Goal: Task Accomplishment & Management: Complete application form

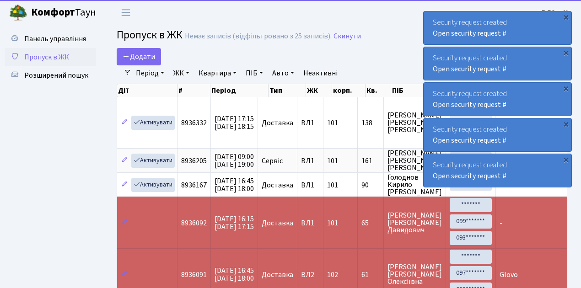
select select "25"
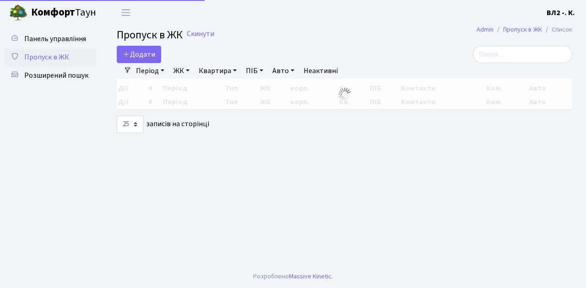
select select "25"
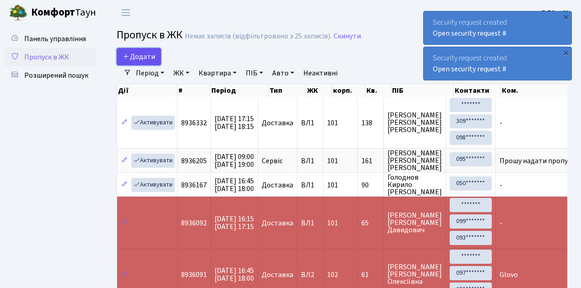
click at [157, 62] on link "Додати" at bounding box center [139, 56] width 44 height 17
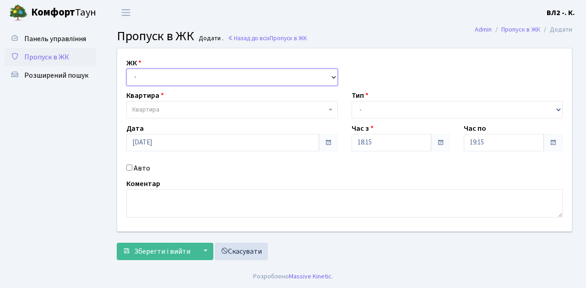
click at [331, 76] on select "- ВЛ1, Ужгородський пров., 4/1 ВЛ2, Голосіївський просп., 76 ВЛ3, пр.Голосіївсь…" at bounding box center [231, 77] width 211 height 17
select select "317"
click at [126, 69] on select "- ВЛ1, Ужгородський пров., 4/1 ВЛ2, Голосіївський просп., 76 ВЛ3, пр.Голосіївсь…" at bounding box center [231, 77] width 211 height 17
select select
click at [330, 110] on b at bounding box center [331, 110] width 4 height 2
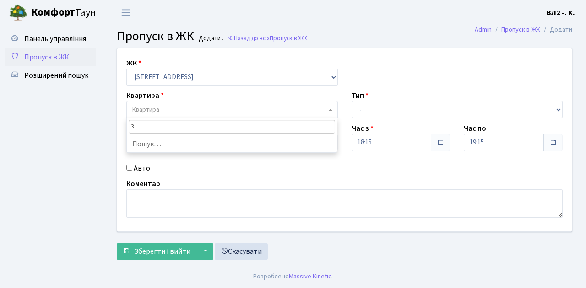
type input "31"
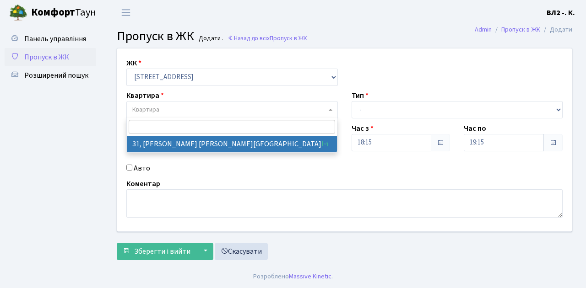
select select "38032"
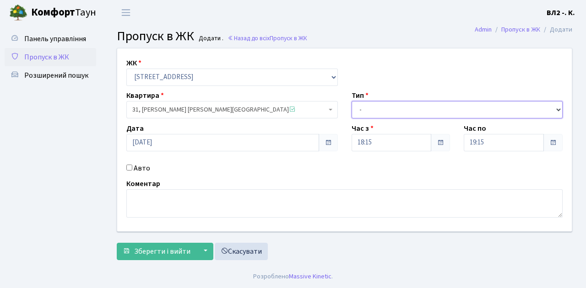
click at [556, 107] on select "- Доставка Таксі Гості Сервіс" at bounding box center [456, 109] width 211 height 17
select select "1"
click at [351, 101] on select "- Доставка Таксі Гості Сервіс" at bounding box center [456, 109] width 211 height 17
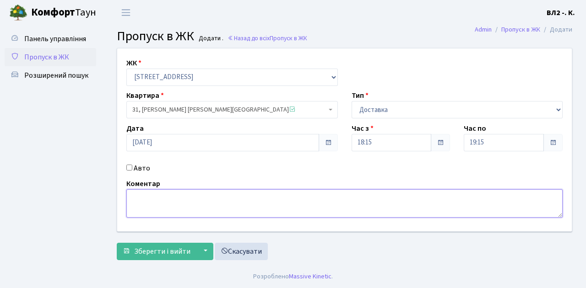
click at [139, 204] on textarea at bounding box center [344, 203] width 436 height 28
type textarea "Glovo 18-18"
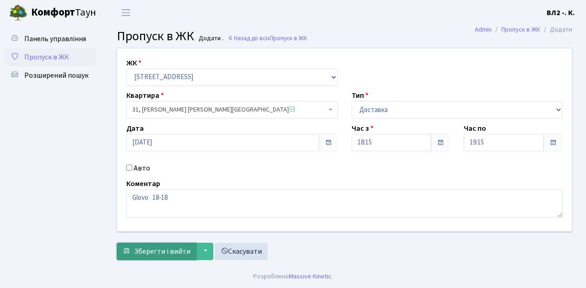
click at [129, 255] on button "Зберегти і вийти" at bounding box center [157, 251] width 80 height 17
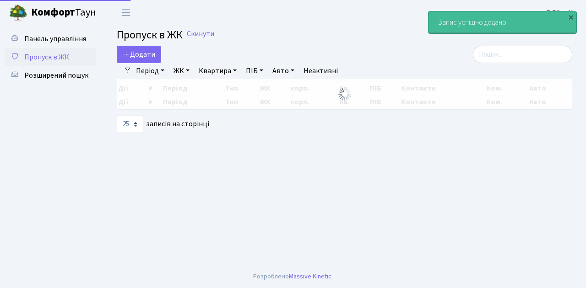
select select "25"
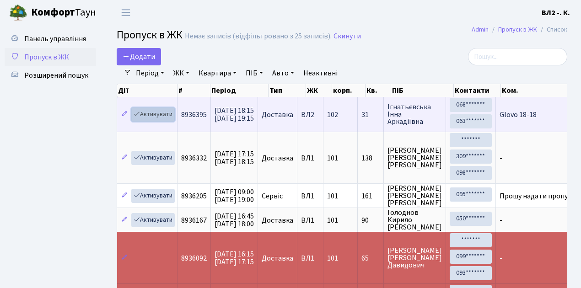
click at [171, 119] on link "Активувати" at bounding box center [152, 115] width 43 height 14
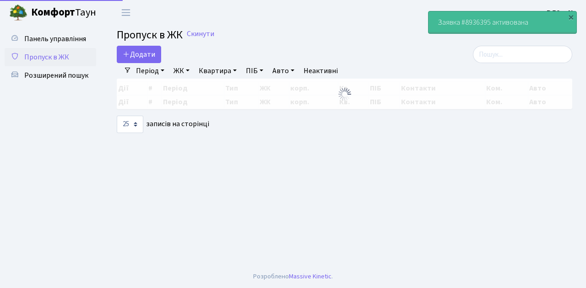
select select "25"
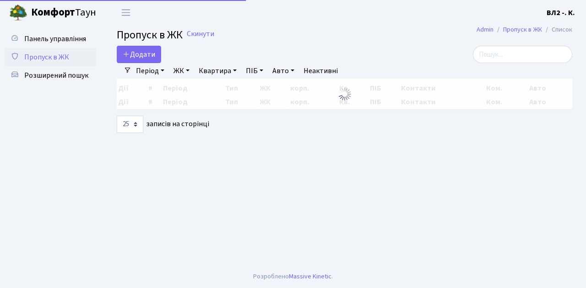
select select "25"
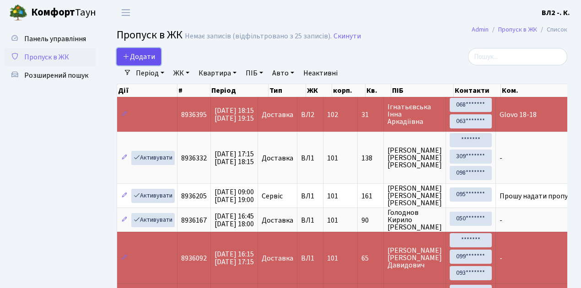
click at [156, 63] on link "Додати" at bounding box center [139, 56] width 44 height 17
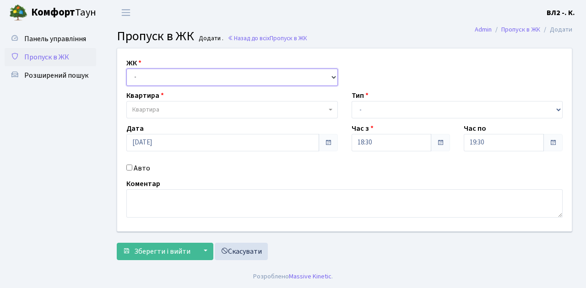
click at [333, 76] on select "- [STREET_ADDRESS][PERSON_NAME]" at bounding box center [231, 77] width 211 height 17
select select "317"
click at [126, 69] on select "- [STREET_ADDRESS][PERSON_NAME]" at bounding box center [231, 77] width 211 height 17
select select
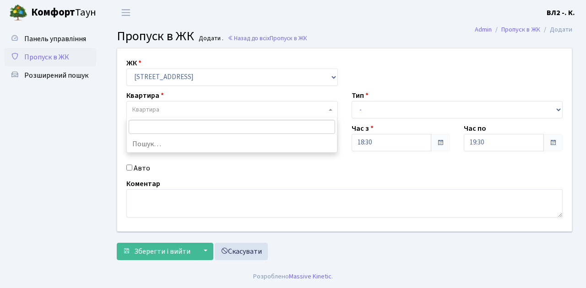
click at [329, 109] on b at bounding box center [331, 110] width 4 height 2
type input "188"
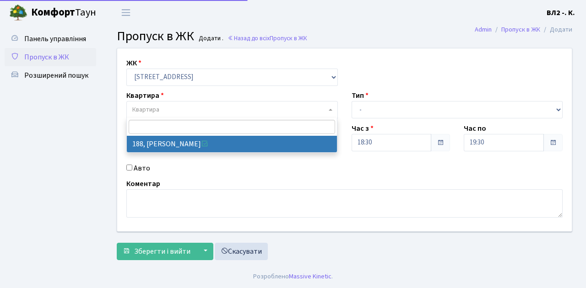
select select "40000"
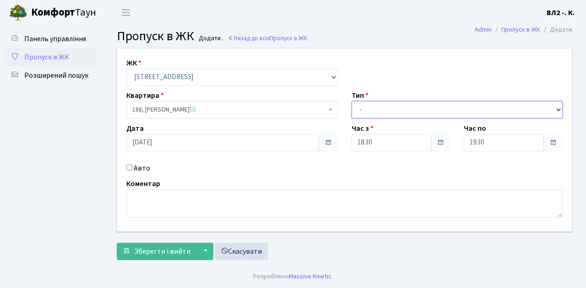
click at [558, 109] on select "- Доставка Таксі Гості Сервіс" at bounding box center [456, 109] width 211 height 17
select select "1"
click at [351, 101] on select "- Доставка Таксі Гості Сервіс" at bounding box center [456, 109] width 211 height 17
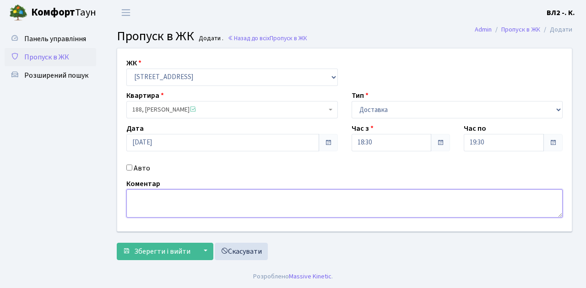
click at [134, 197] on textarea at bounding box center [344, 203] width 436 height 28
type textarea "Glovo 18=33"
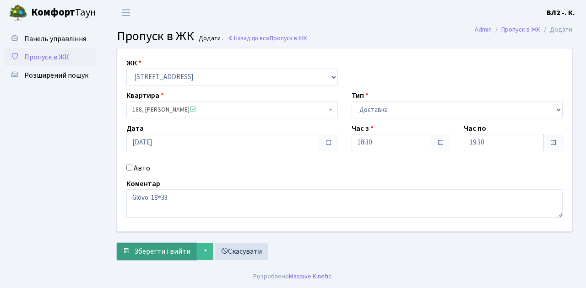
click at [136, 252] on span "Зберегти і вийти" at bounding box center [162, 252] width 56 height 10
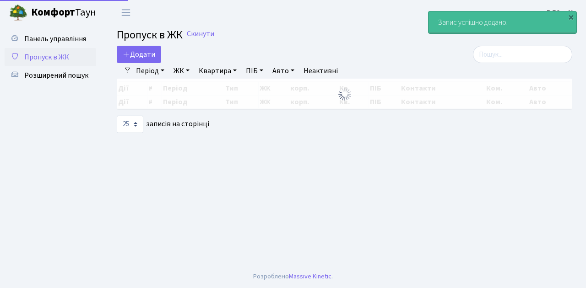
select select "25"
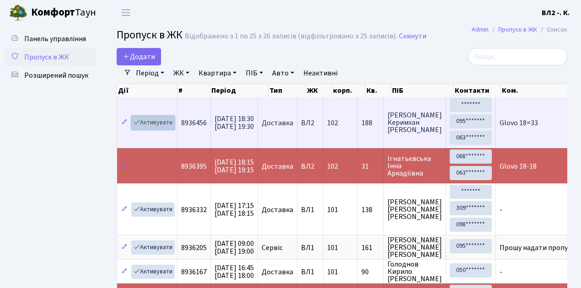
click at [167, 129] on link "Активувати" at bounding box center [152, 123] width 43 height 14
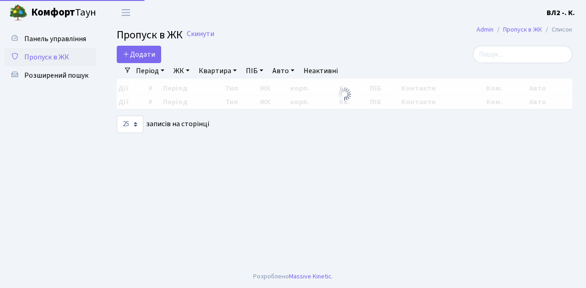
select select "25"
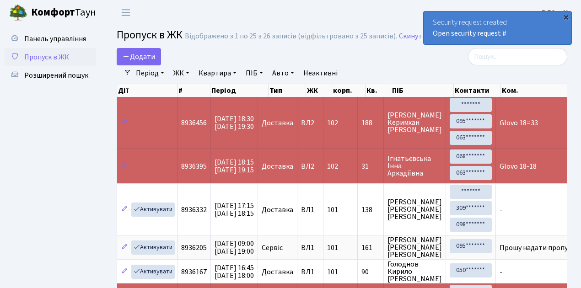
click at [566, 16] on div "×" at bounding box center [565, 16] width 9 height 9
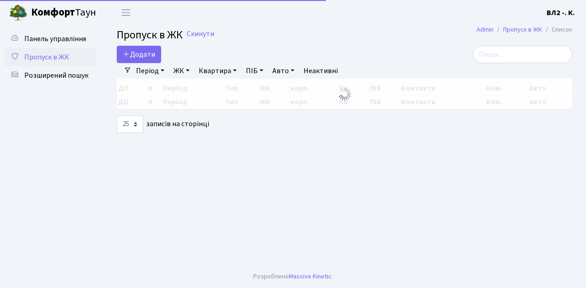
select select "25"
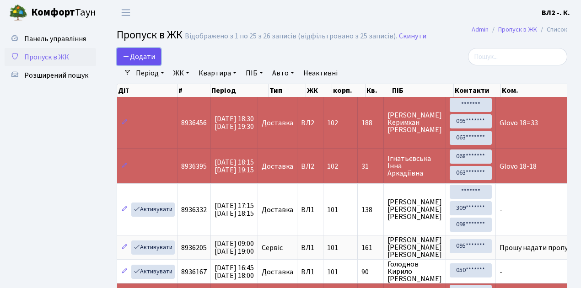
click at [156, 61] on link "Додати" at bounding box center [139, 56] width 44 height 17
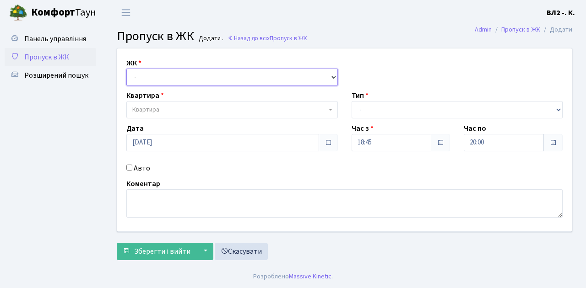
click at [331, 75] on select "- [STREET_ADDRESS][PERSON_NAME]" at bounding box center [231, 77] width 211 height 17
select select "317"
click at [126, 69] on select "- [STREET_ADDRESS][PERSON_NAME]" at bounding box center [231, 77] width 211 height 17
select select
click at [328, 107] on span "Квартира" at bounding box center [231, 109] width 211 height 17
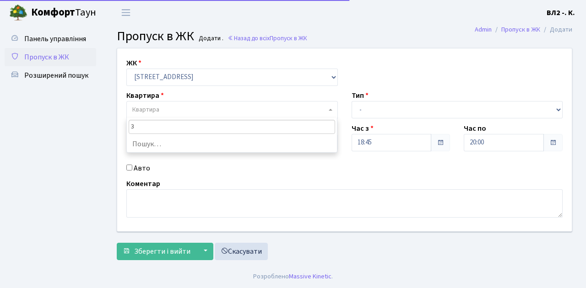
type input "31"
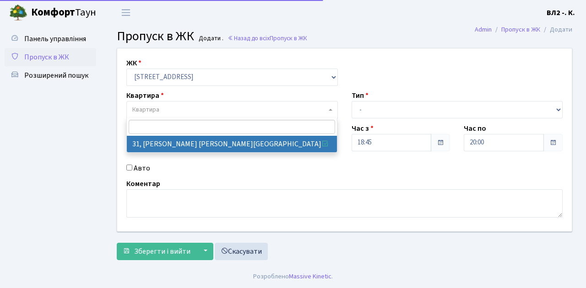
select select "38032"
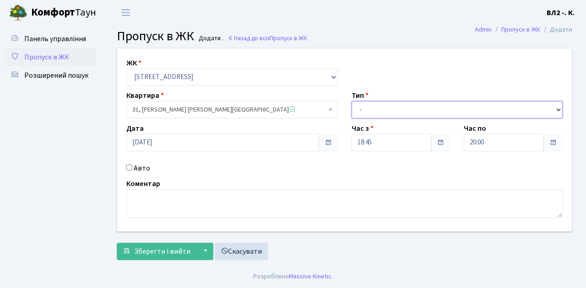
drag, startPoint x: 557, startPoint y: 108, endPoint x: 548, endPoint y: 107, distance: 9.3
click at [557, 108] on select "- Доставка Таксі Гості Сервіс" at bounding box center [456, 109] width 211 height 17
select select "1"
click at [351, 101] on select "- Доставка Таксі Гості Сервіс" at bounding box center [456, 109] width 211 height 17
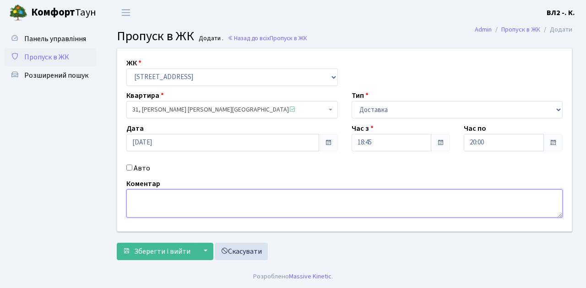
click at [145, 199] on textarea at bounding box center [344, 203] width 436 height 28
type textarea "Glovo 18-48"
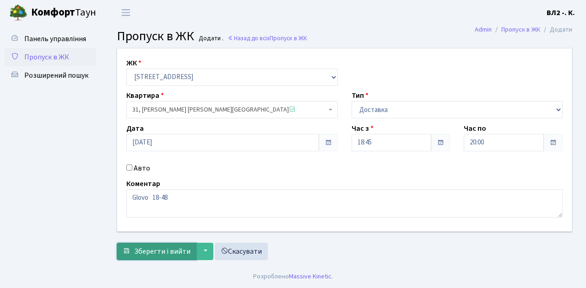
click at [136, 255] on span "Зберегти і вийти" at bounding box center [162, 252] width 56 height 10
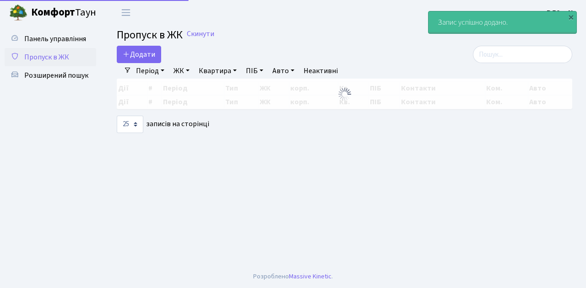
select select "25"
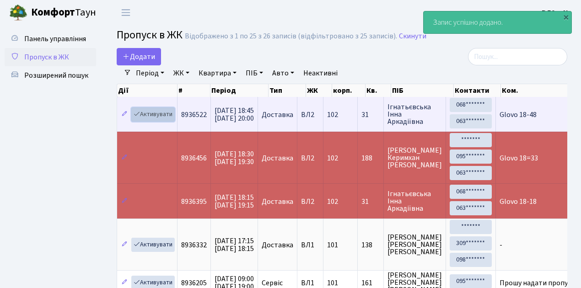
click at [172, 120] on link "Активувати" at bounding box center [152, 115] width 43 height 14
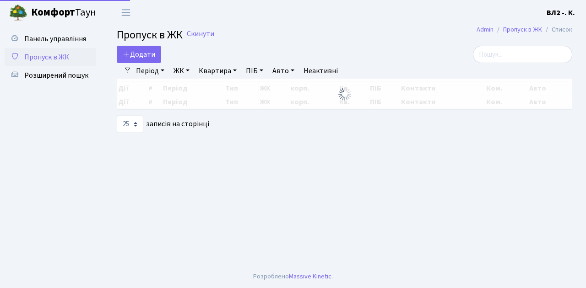
select select "25"
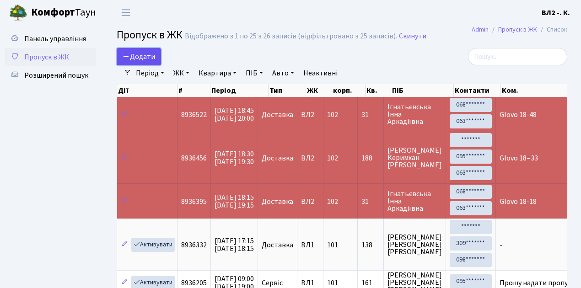
click at [157, 63] on link "Додати" at bounding box center [139, 56] width 44 height 17
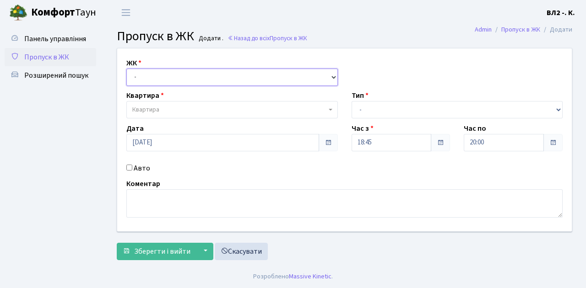
click at [331, 77] on select "- ВЛ1, Ужгородський пров., 4/1 ВЛ2, Голосіївський просп., 76 ВЛ3, пр.Голосіївсь…" at bounding box center [231, 77] width 211 height 17
select select "317"
click at [126, 69] on select "- ВЛ1, Ужгородський пров., 4/1 ВЛ2, Голосіївський просп., 76 ВЛ3, пр.Голосіївсь…" at bounding box center [231, 77] width 211 height 17
select select
click at [329, 109] on b at bounding box center [331, 110] width 4 height 2
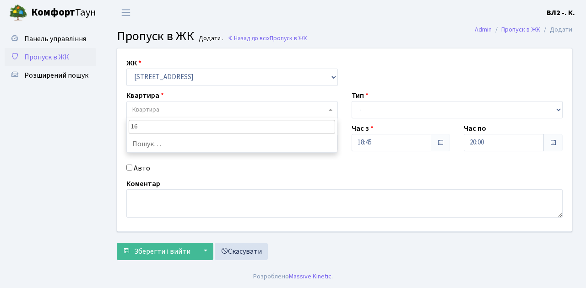
type input "163"
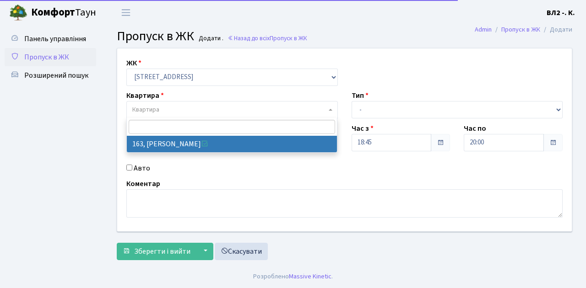
select select "38425"
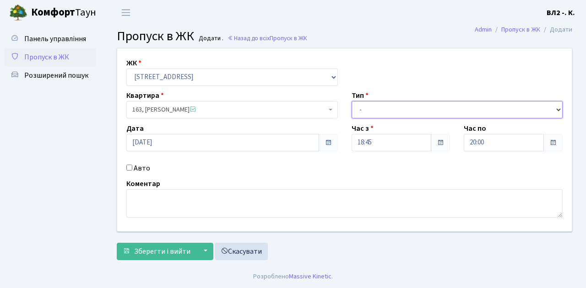
click at [557, 106] on select "- Доставка Таксі Гості Сервіс" at bounding box center [456, 109] width 211 height 17
select select "1"
click at [351, 101] on select "- Доставка Таксі Гості Сервіс" at bounding box center [456, 109] width 211 height 17
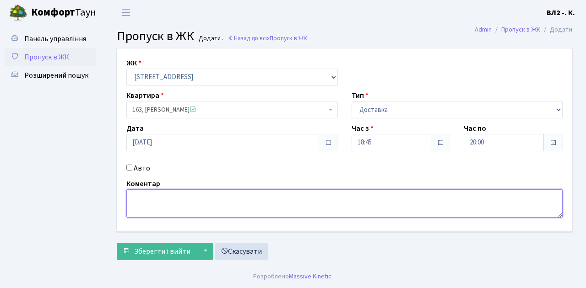
click at [138, 190] on textarea at bounding box center [344, 203] width 436 height 28
type textarea "Glovo 18-51"
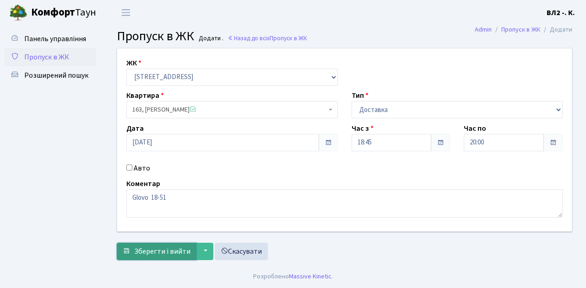
click at [147, 253] on span "Зберегти і вийти" at bounding box center [162, 252] width 56 height 10
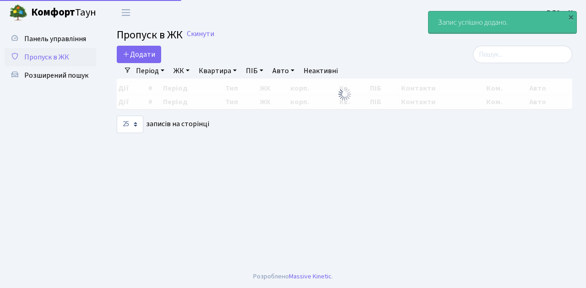
select select "25"
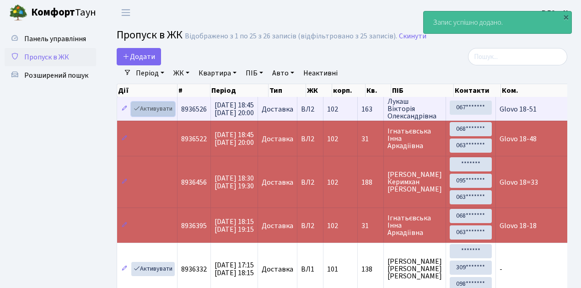
click at [169, 115] on link "Активувати" at bounding box center [152, 109] width 43 height 14
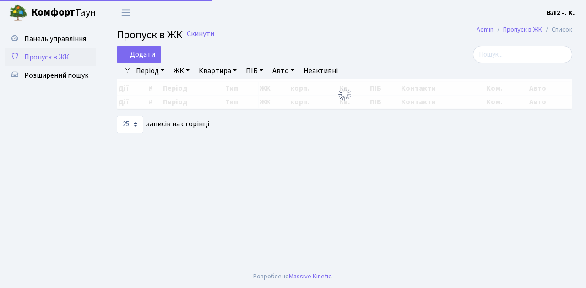
select select "25"
